Goal: Obtain resource: Obtain resource

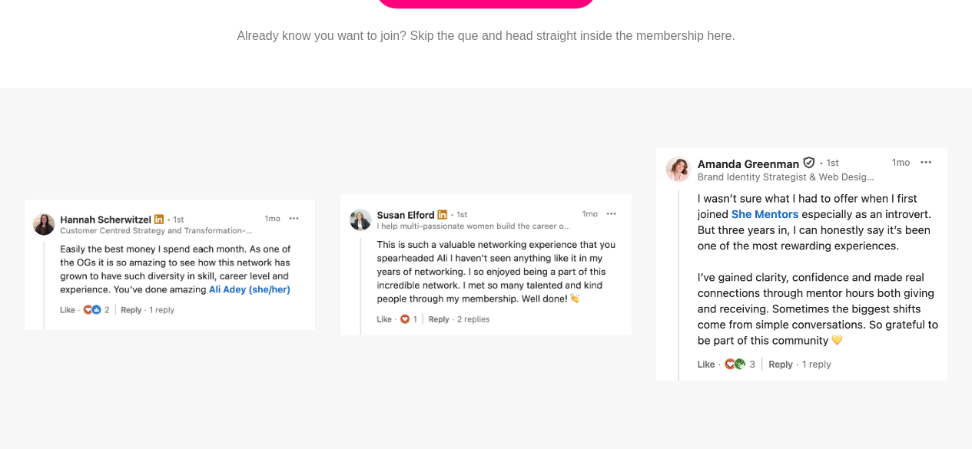
scroll to position [307, 0]
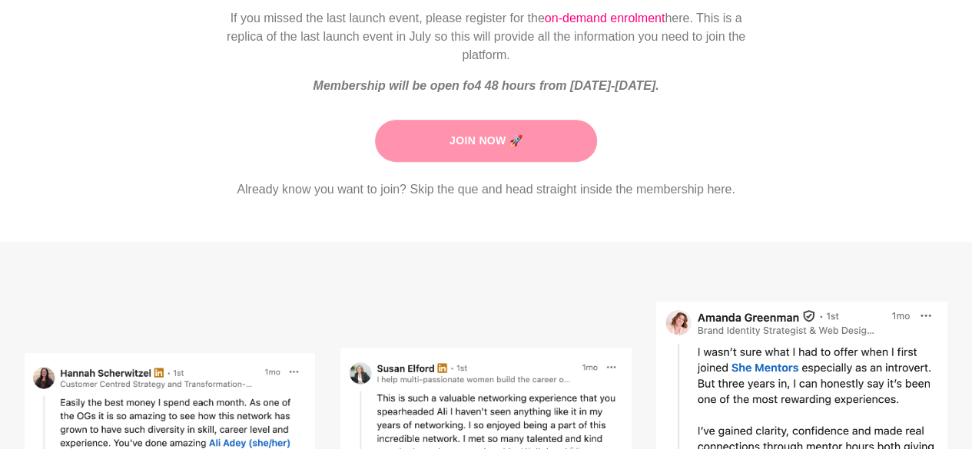
click at [513, 147] on link "Join Now 🚀" at bounding box center [486, 141] width 222 height 42
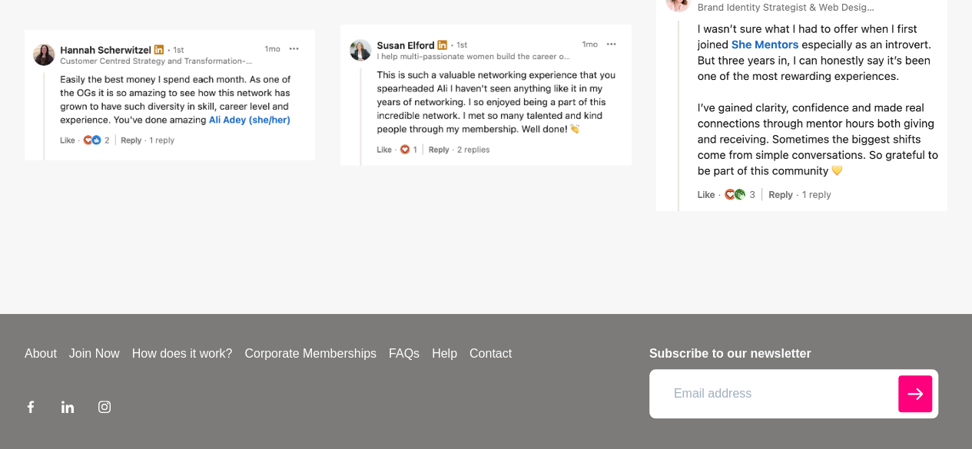
scroll to position [691, 0]
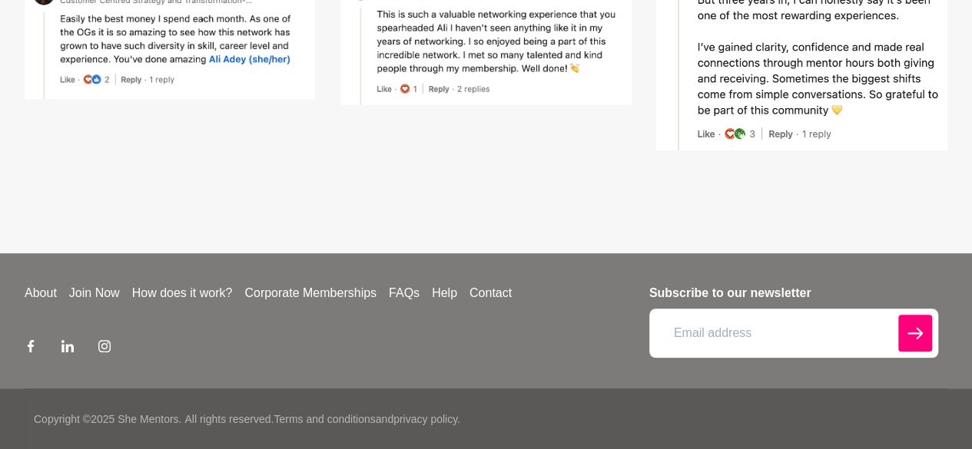
click at [349, 303] on div "About Join Now How does it work? Corporate Memberships FAQs Help Contact" at bounding box center [332, 321] width 615 height 74
click at [348, 303] on div "About Join Now How does it work? Corporate Memberships FAQs Help Contact" at bounding box center [332, 321] width 615 height 74
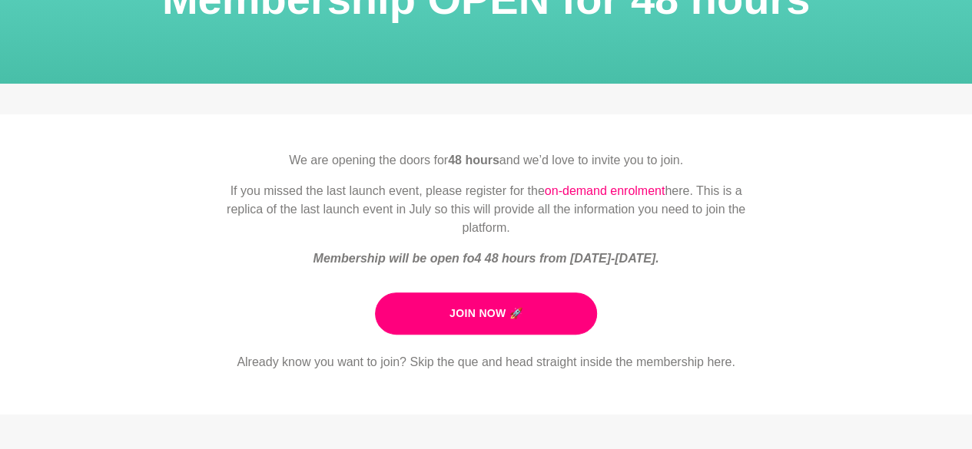
scroll to position [230, 0]
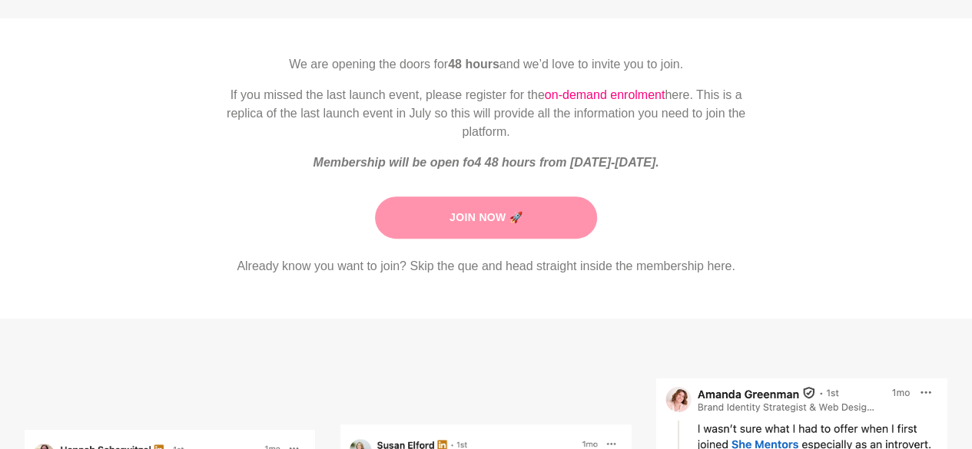
click at [536, 234] on link "Join Now 🚀" at bounding box center [486, 218] width 222 height 42
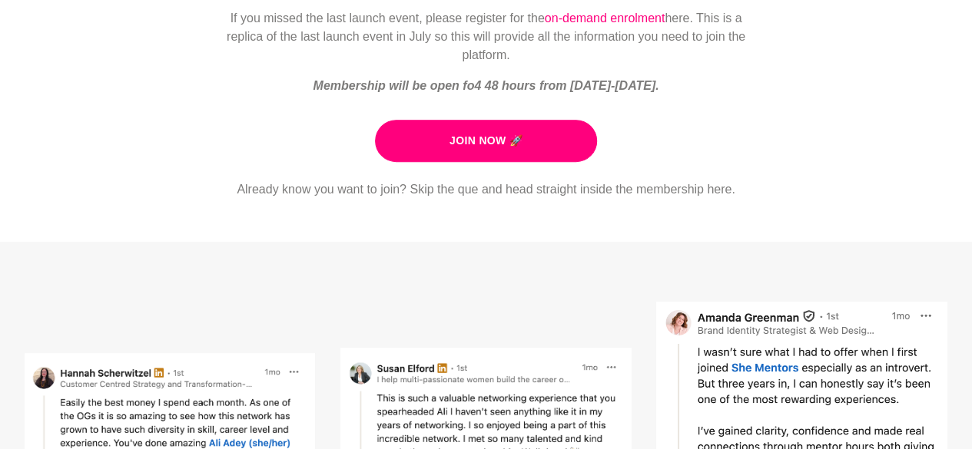
scroll to position [691, 0]
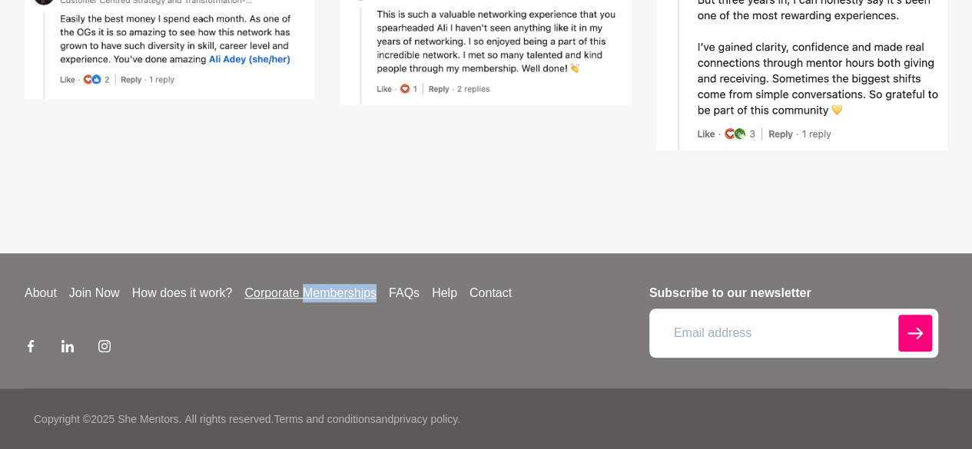
click at [295, 291] on link "Corporate Memberships" at bounding box center [310, 293] width 144 height 18
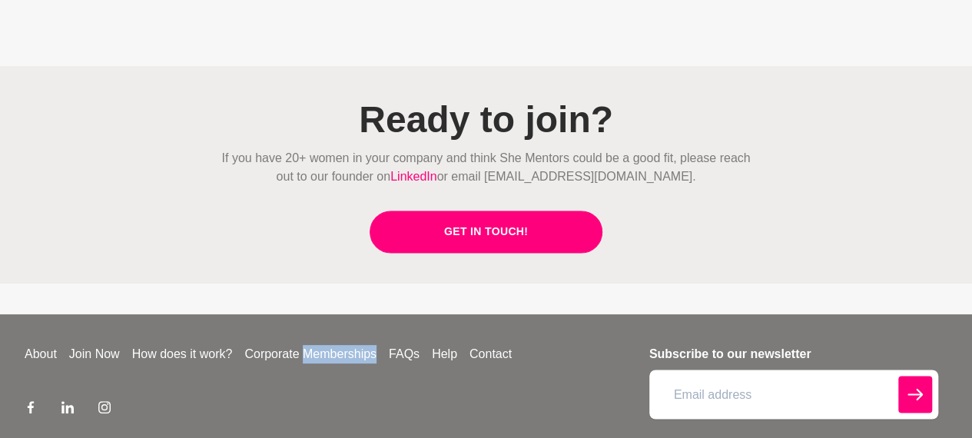
scroll to position [3984, 0]
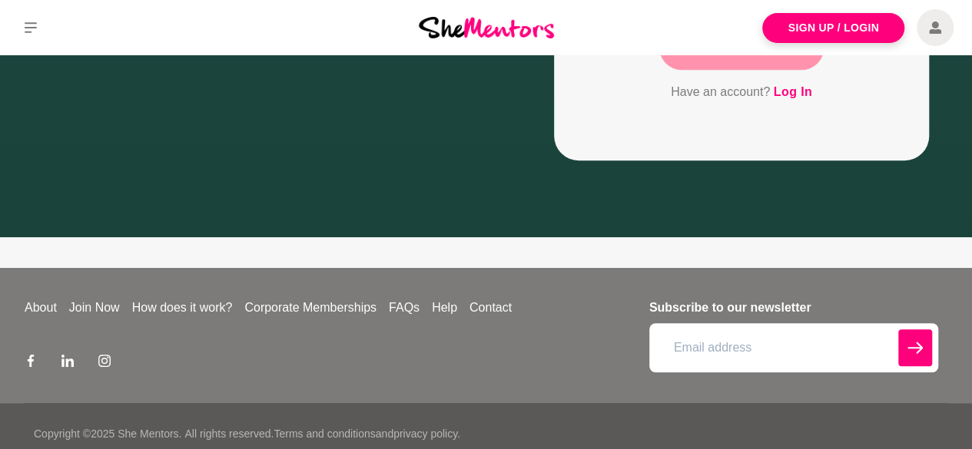
scroll to position [492, 0]
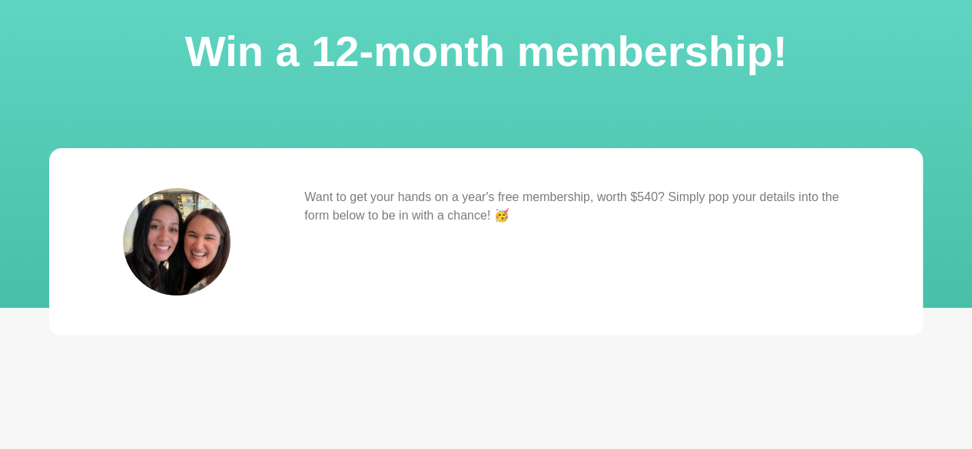
scroll to position [230, 0]
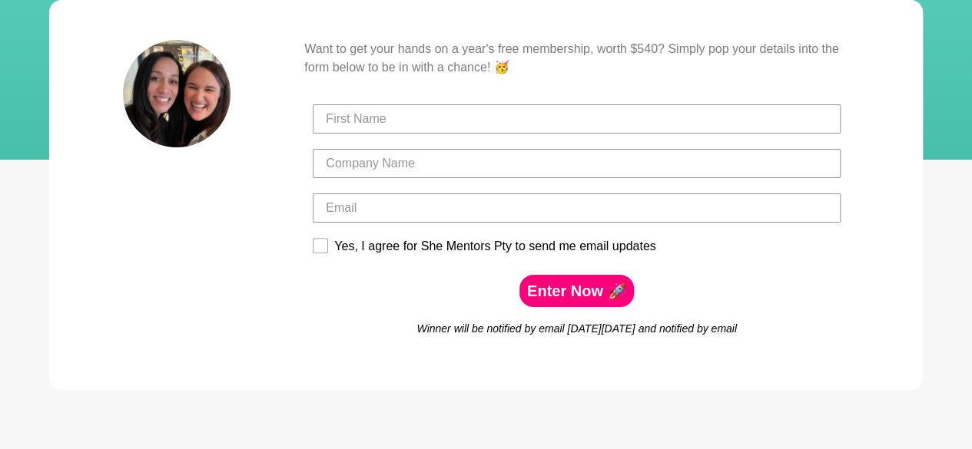
click at [642, 41] on p "Want to get your hands on a year's free membership, worth $540? Simply pop your…" at bounding box center [576, 58] width 545 height 37
click at [649, 51] on p "Want to get your hands on a year's free membership, worth $540? Simply pop your…" at bounding box center [576, 58] width 545 height 37
drag, startPoint x: 655, startPoint y: 48, endPoint x: 632, endPoint y: 51, distance: 23.3
click at [632, 51] on p "Want to get your hands on a year's free membership, worth $540? Simply pop your…" at bounding box center [576, 58] width 545 height 37
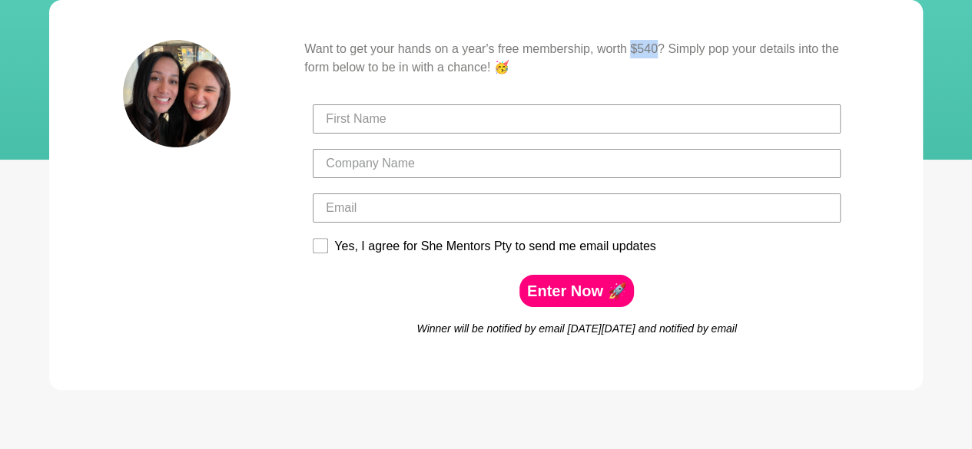
copy p "$540"
